Goal: Task Accomplishment & Management: Complete application form

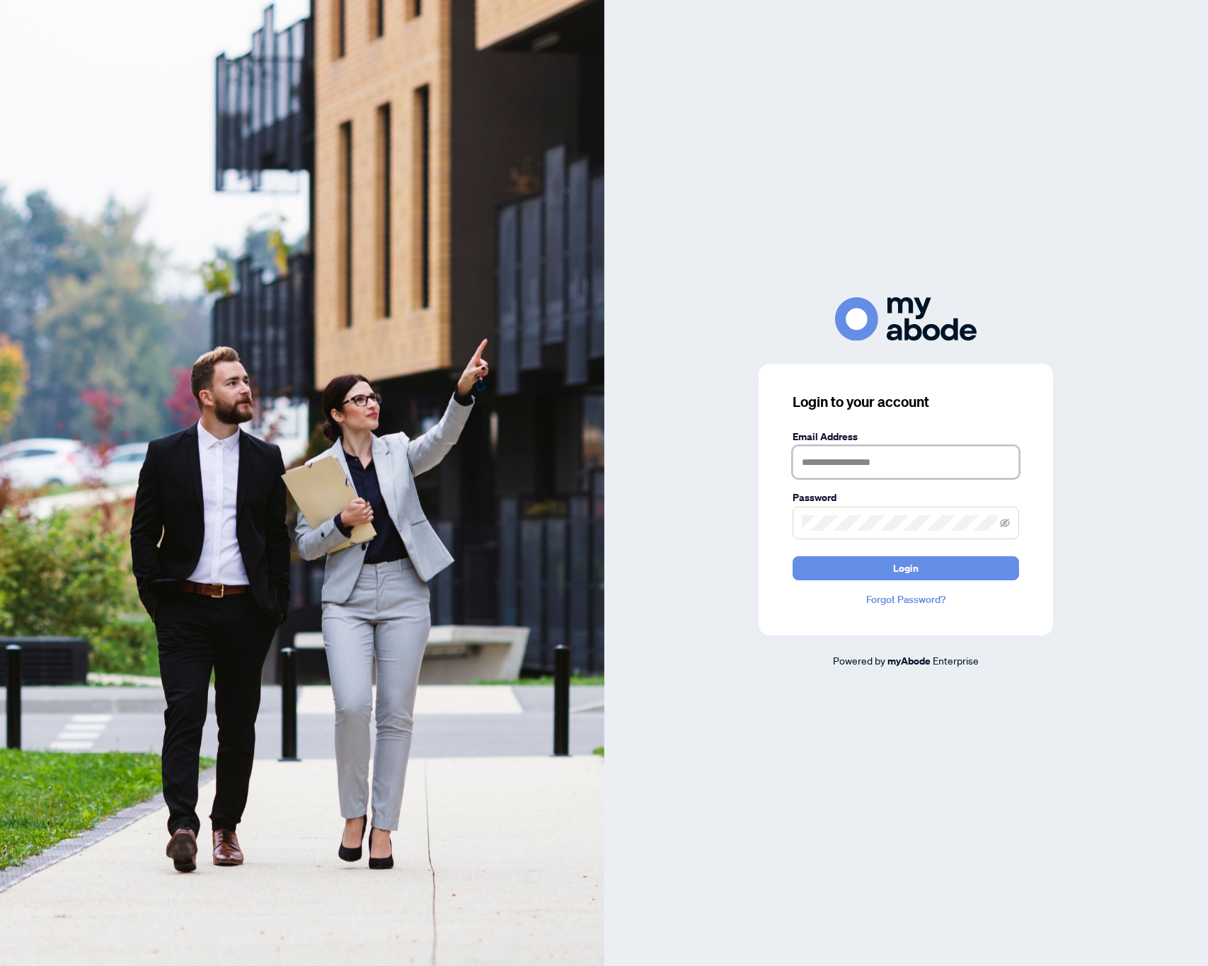
type input "**********"
click at [903, 562] on span "Login" at bounding box center [905, 568] width 25 height 23
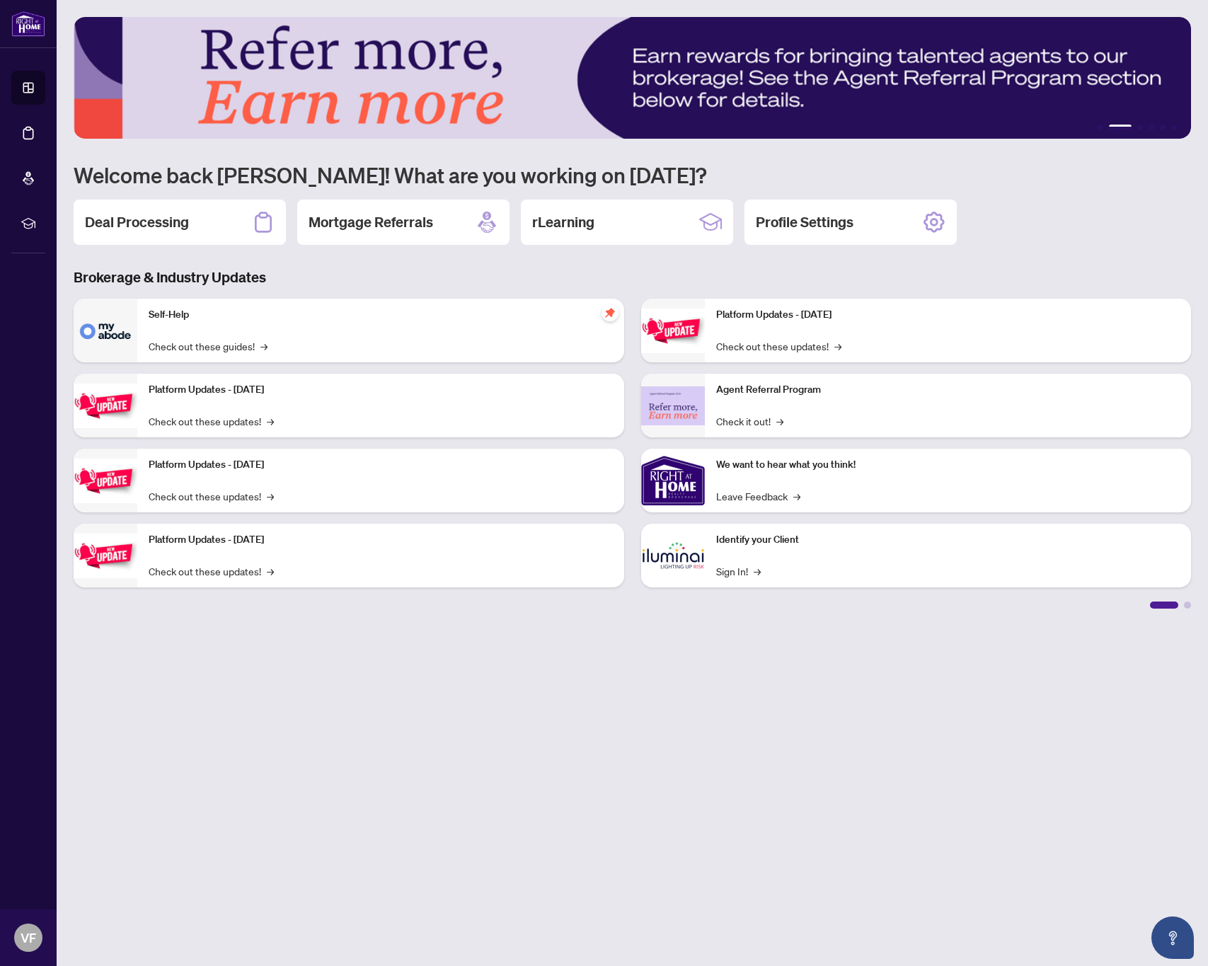
click at [145, 217] on h2 "Deal Processing" at bounding box center [137, 222] width 104 height 20
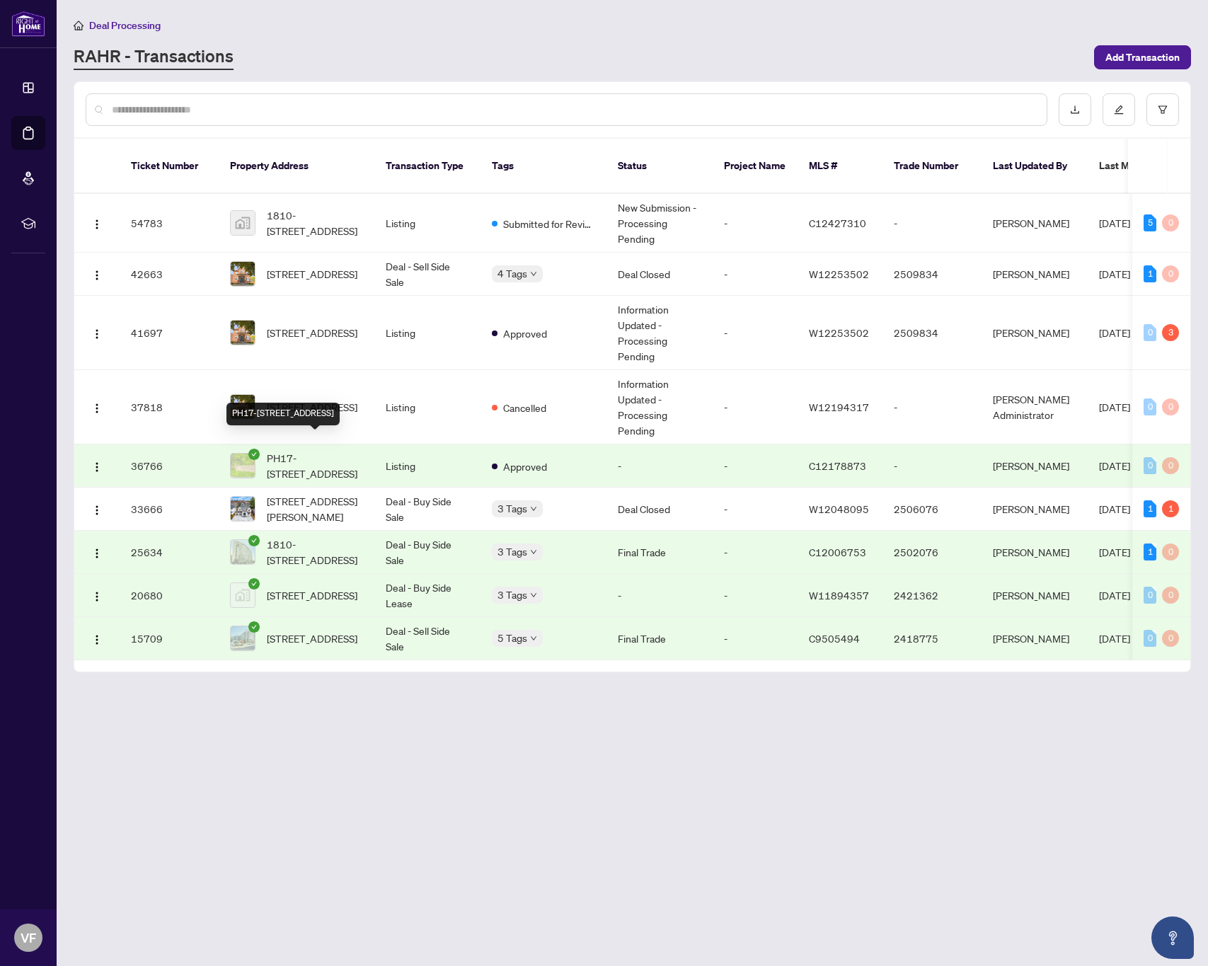
click at [344, 457] on span "PH17-[STREET_ADDRESS]" at bounding box center [315, 465] width 96 height 31
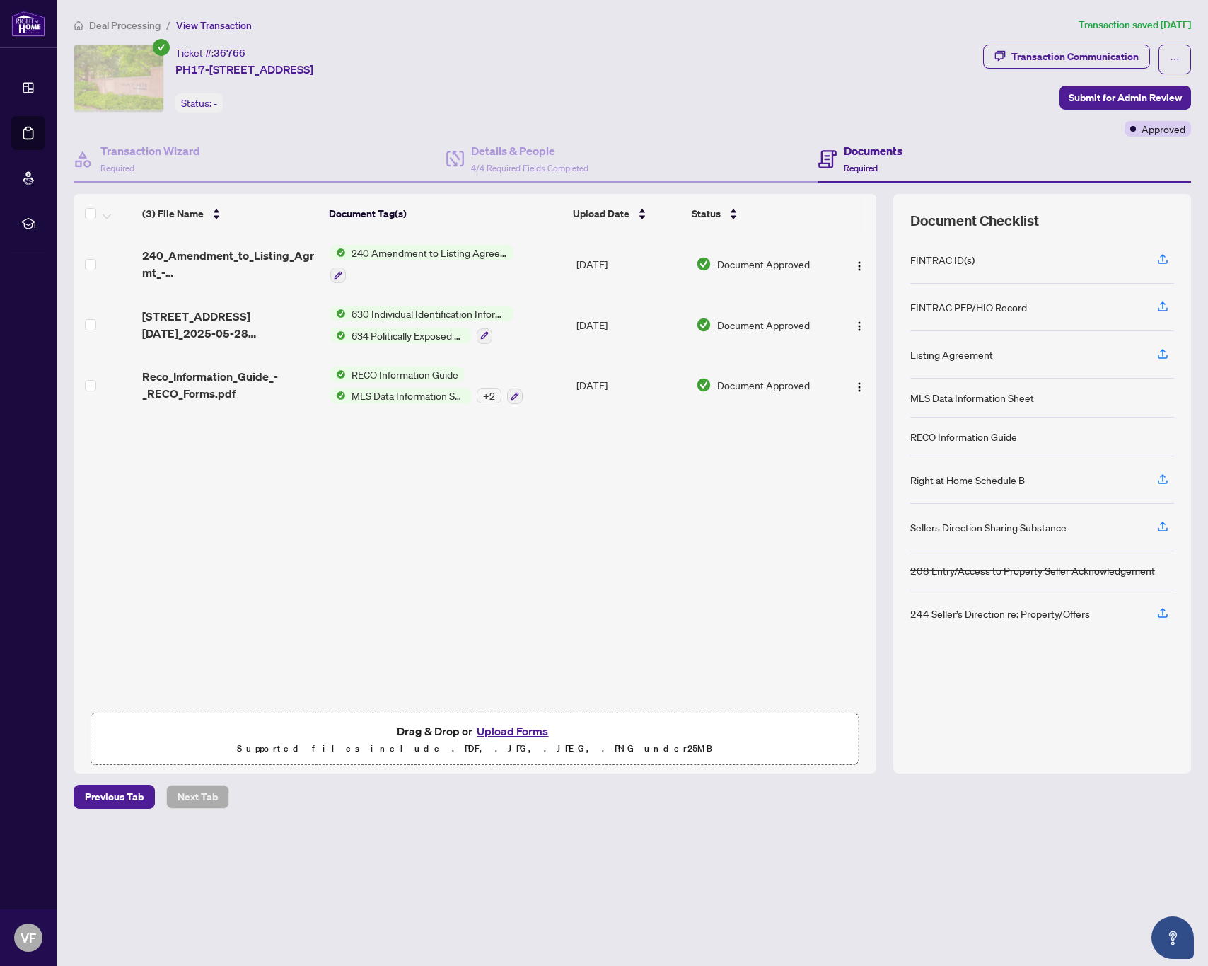
click at [505, 732] on button "Upload Forms" at bounding box center [513, 731] width 80 height 18
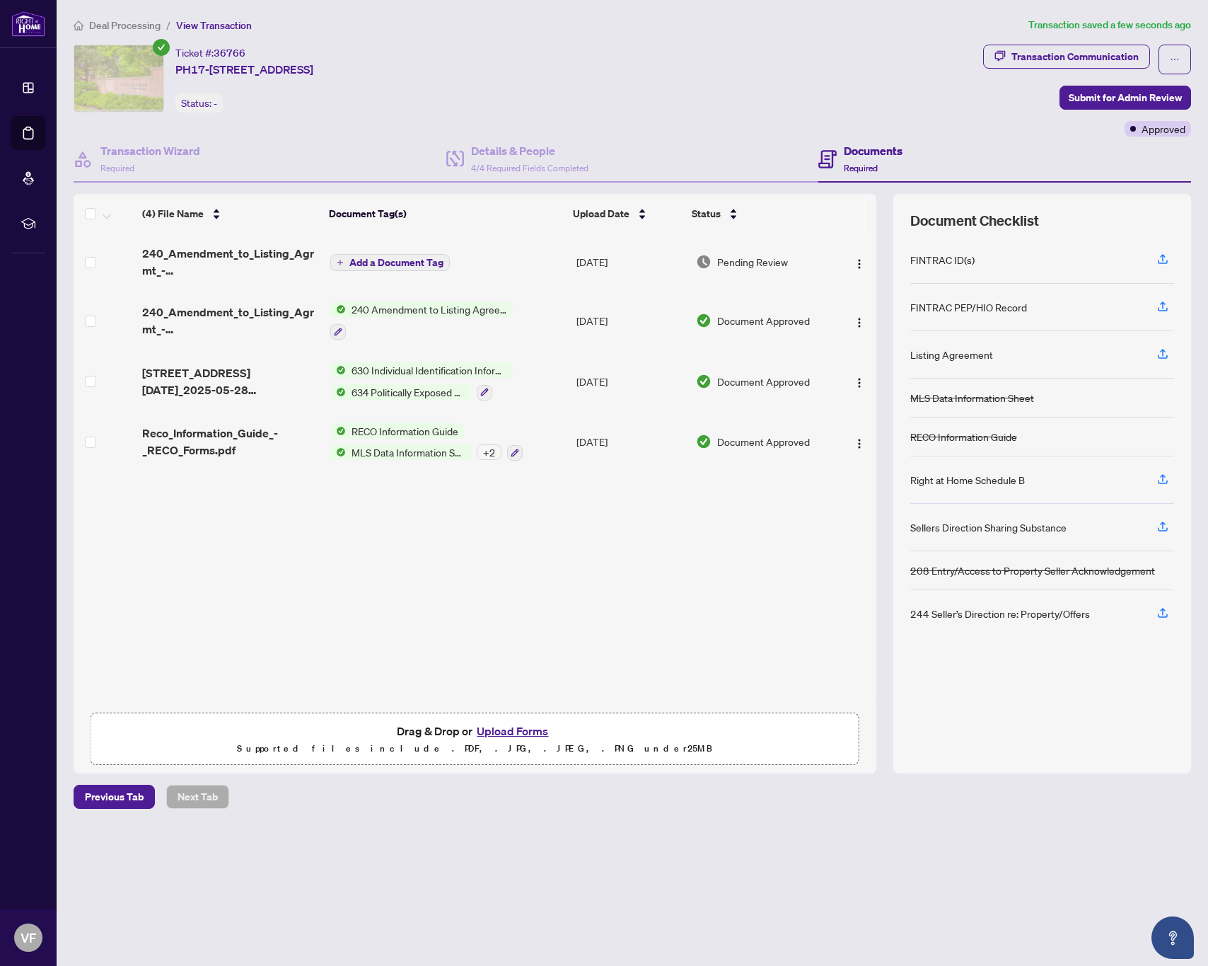
click at [382, 262] on span "Add a Document Tag" at bounding box center [396, 263] width 94 height 10
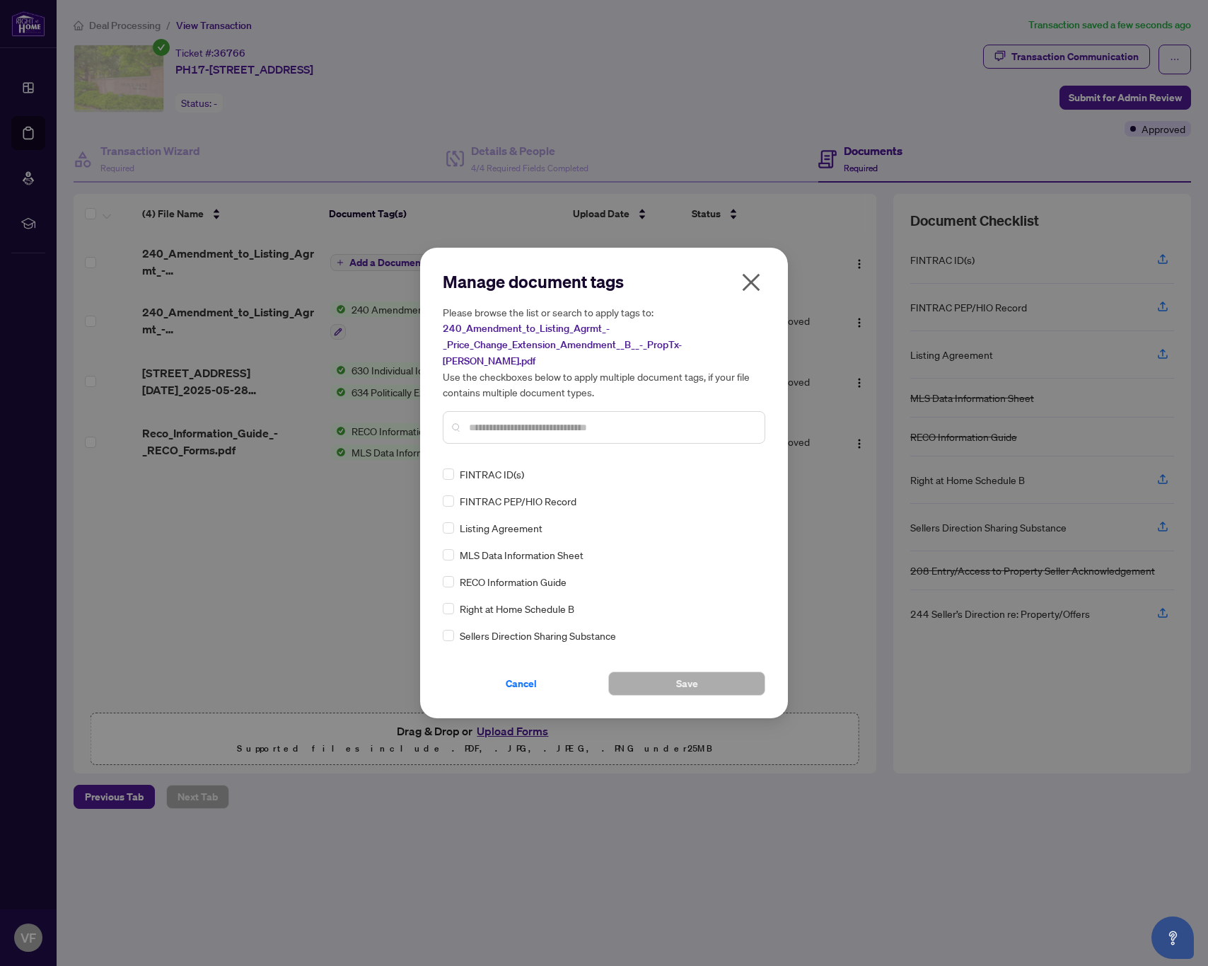
click at [640, 420] on input "text" at bounding box center [611, 428] width 284 height 16
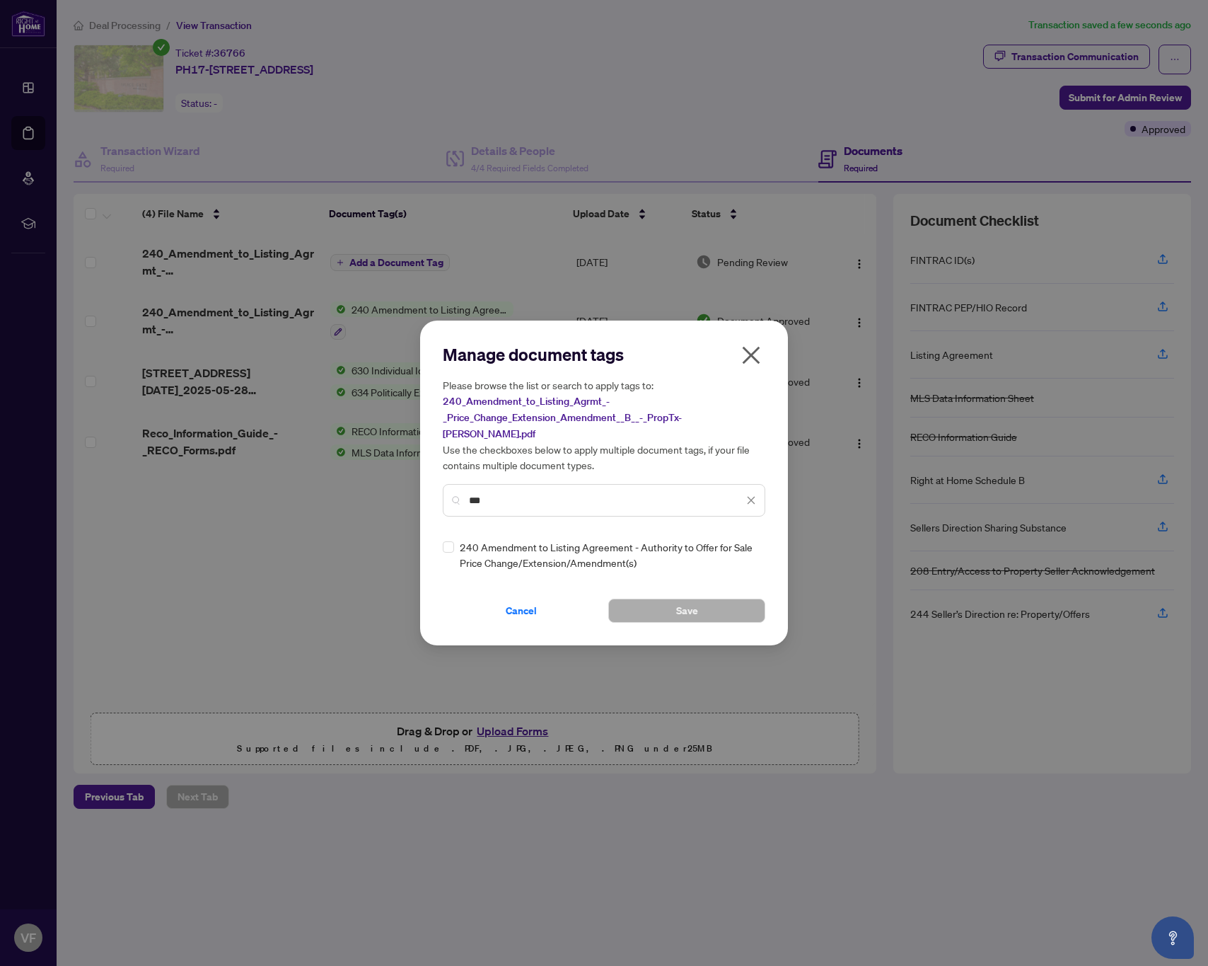
type input "***"
click at [538, 544] on span "240 Amendment to Listing Agreement - Authority to Offer for Sale Price Change/E…" at bounding box center [608, 554] width 297 height 31
click at [703, 607] on button "Save" at bounding box center [686, 611] width 157 height 24
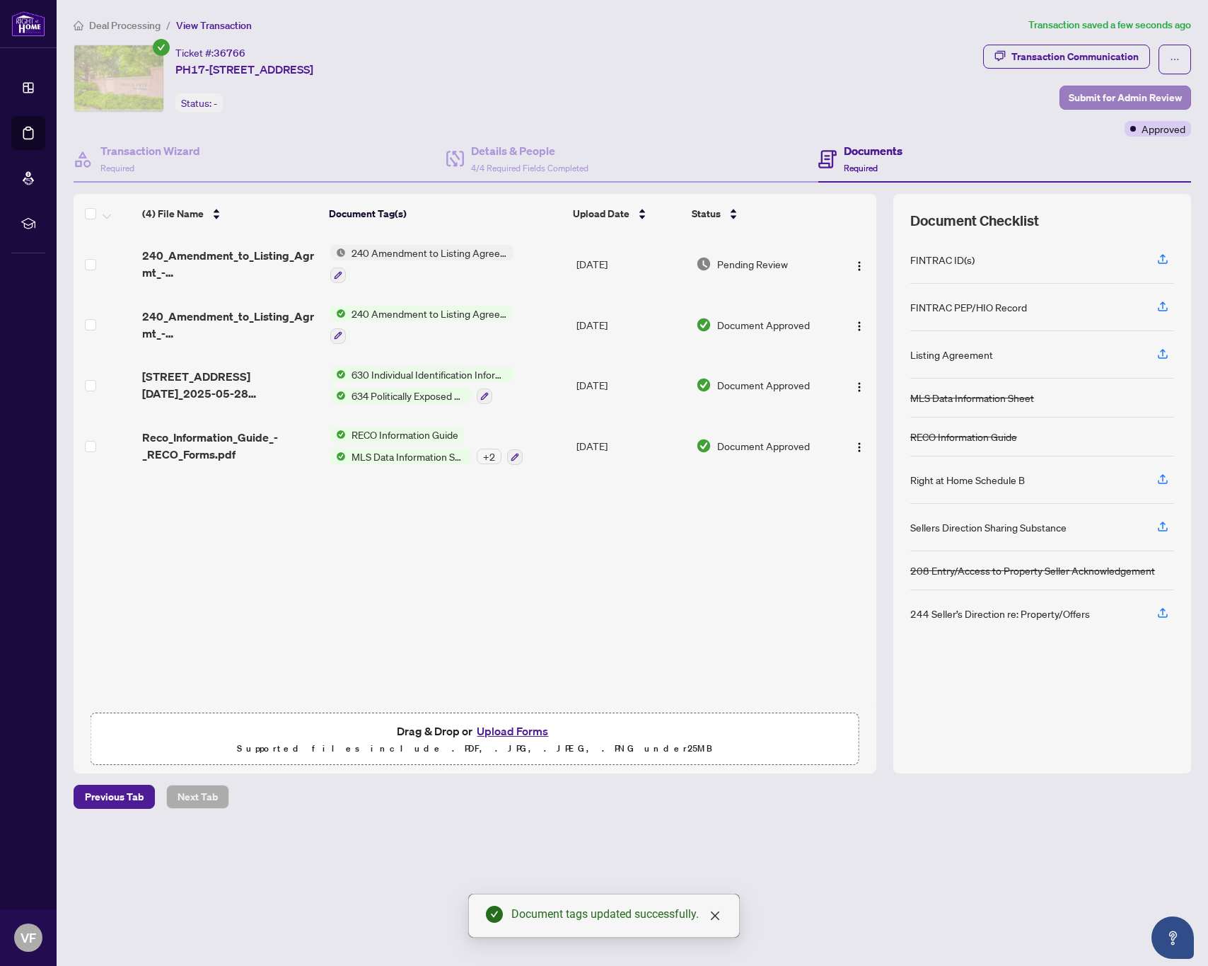
click at [1156, 94] on span "Submit for Admin Review" at bounding box center [1125, 97] width 113 height 23
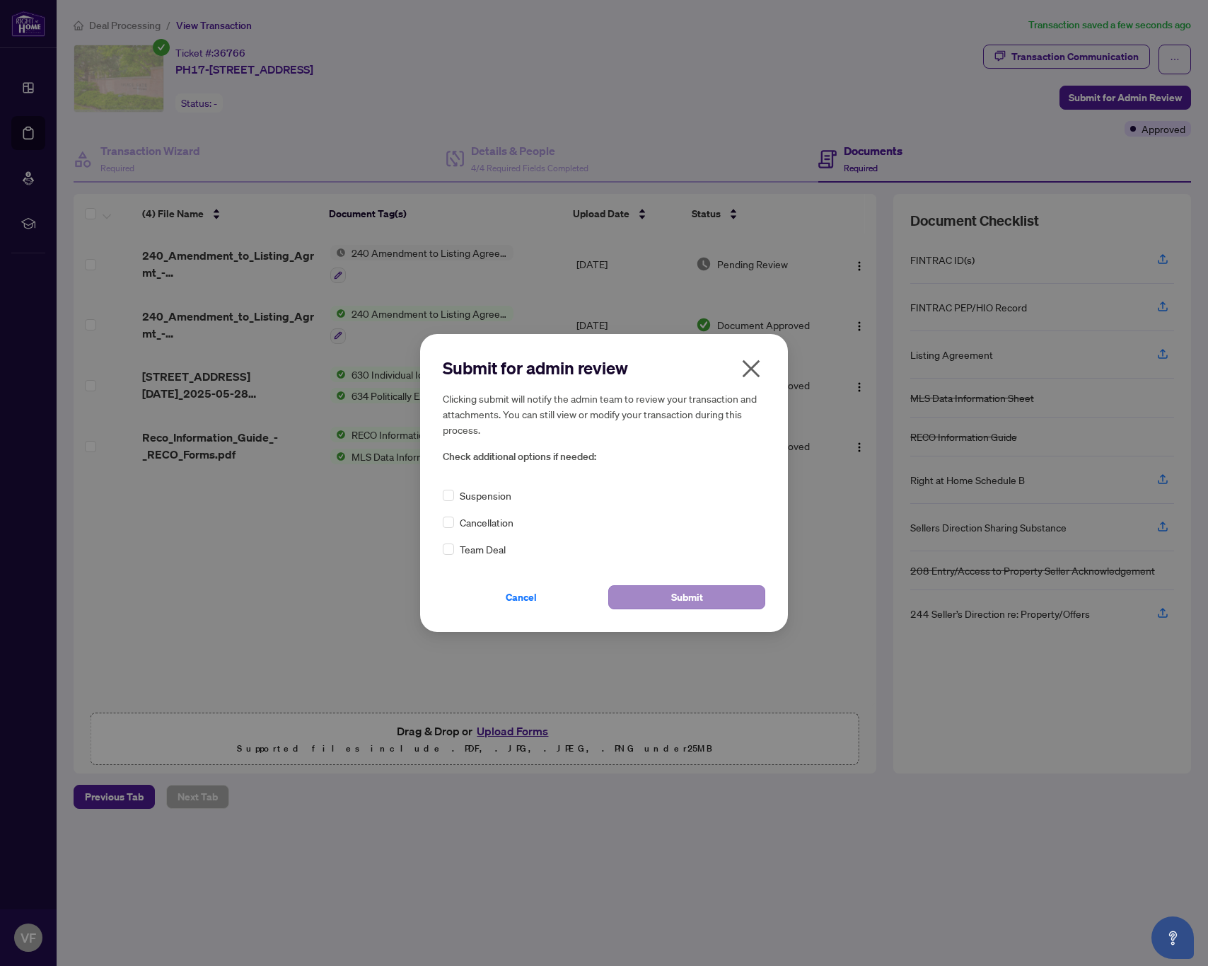
click at [716, 591] on button "Submit" at bounding box center [686, 597] width 157 height 24
